Goal: Information Seeking & Learning: Learn about a topic

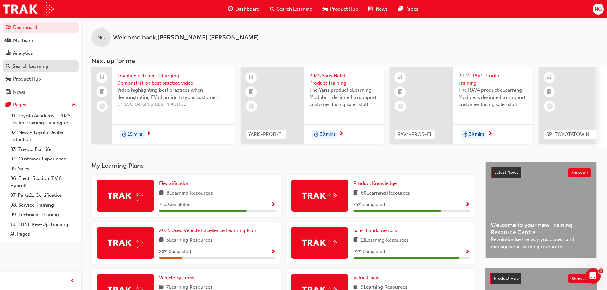
click at [28, 63] on div "Search Learning" at bounding box center [31, 66] width 36 height 7
click at [52, 26] on link "Dashboard" at bounding box center [41, 28] width 76 height 12
click at [288, 8] on span "Search Learning" at bounding box center [295, 8] width 36 height 7
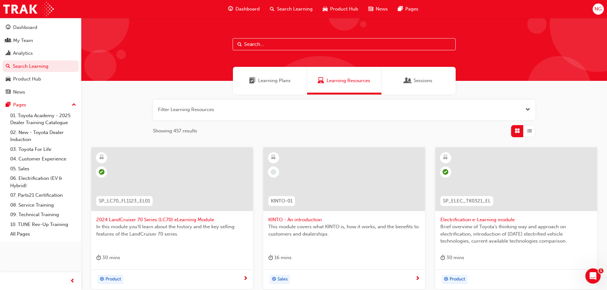
click at [269, 45] on input "text" at bounding box center [344, 44] width 223 height 12
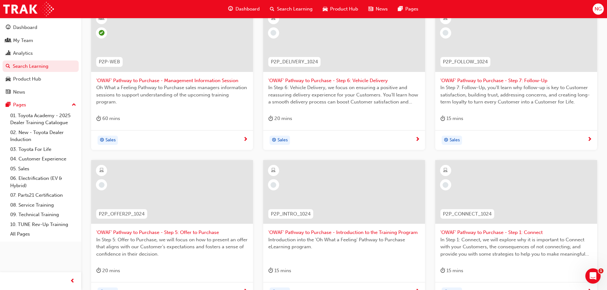
scroll to position [134, 0]
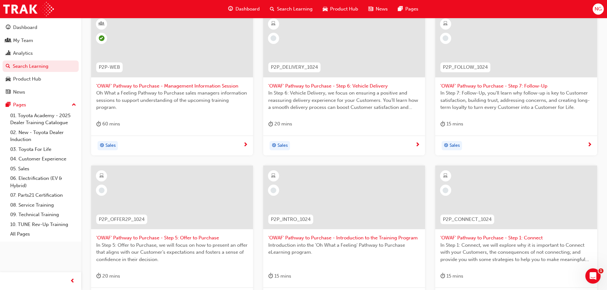
type input "pathway"
